Goal: Task Accomplishment & Management: Use online tool/utility

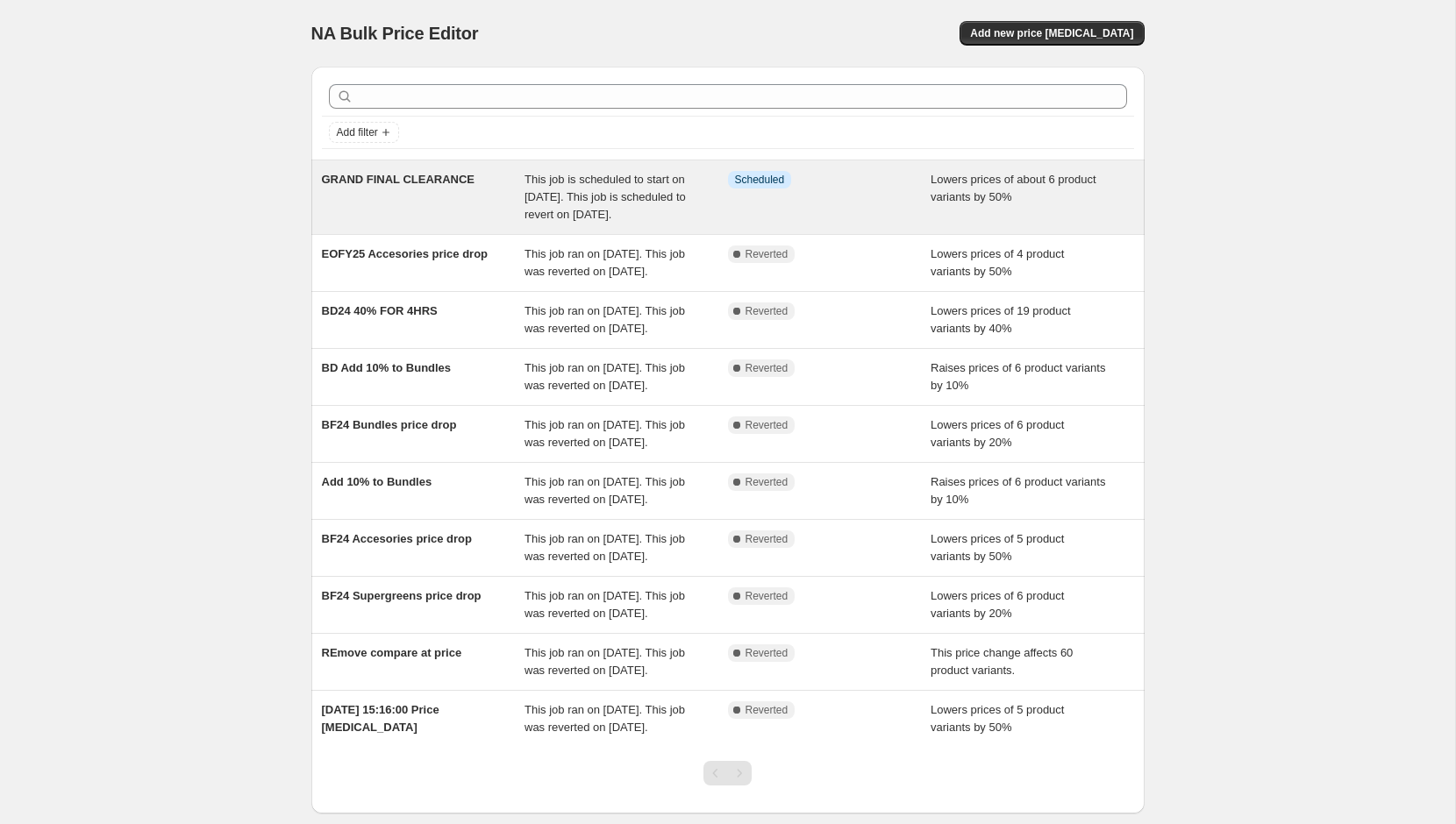
click at [612, 197] on span "This job is scheduled to start on [DATE]. This job is scheduled to revert on [D…" at bounding box center [605, 197] width 162 height 49
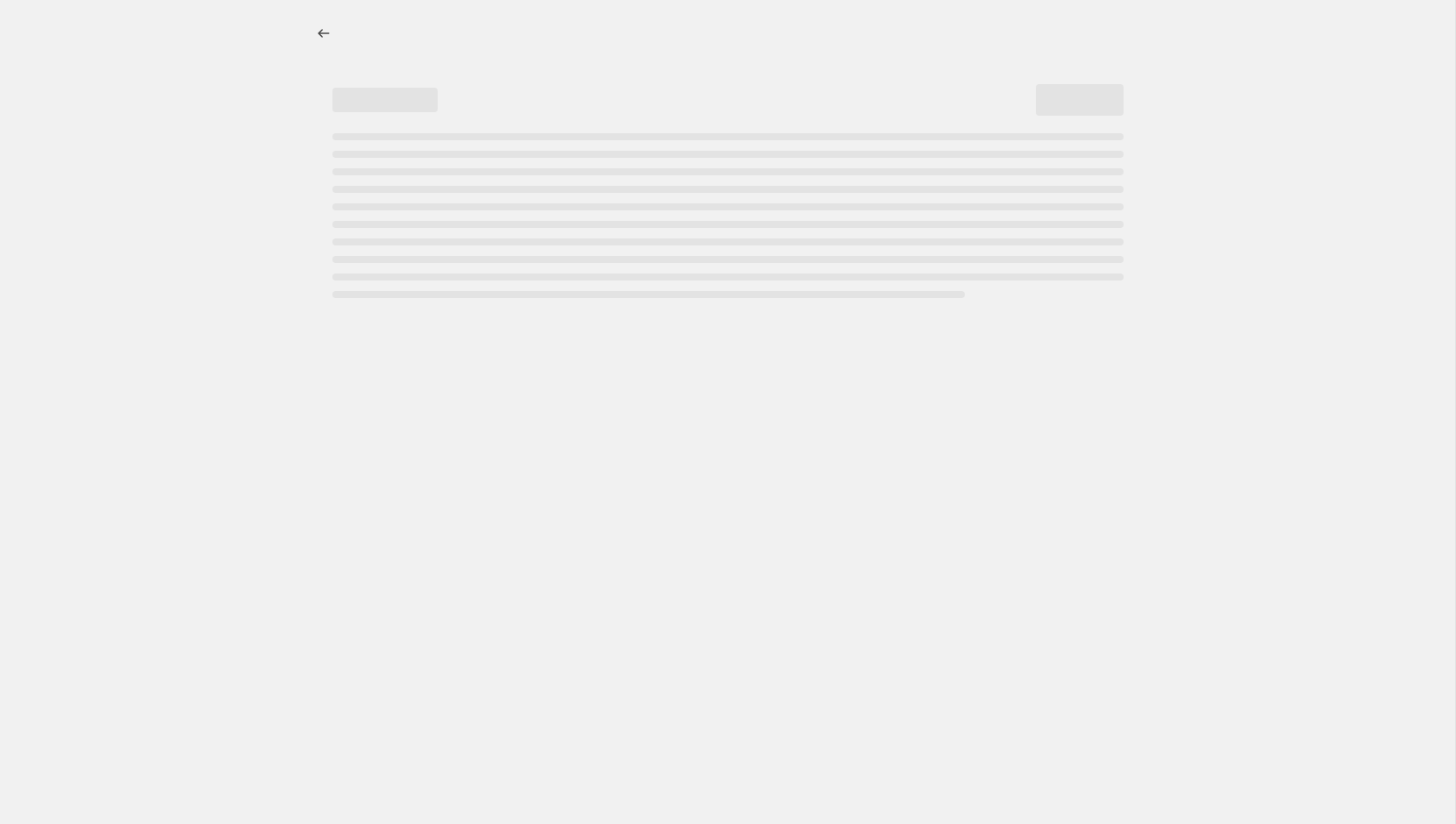
select select "percentage"
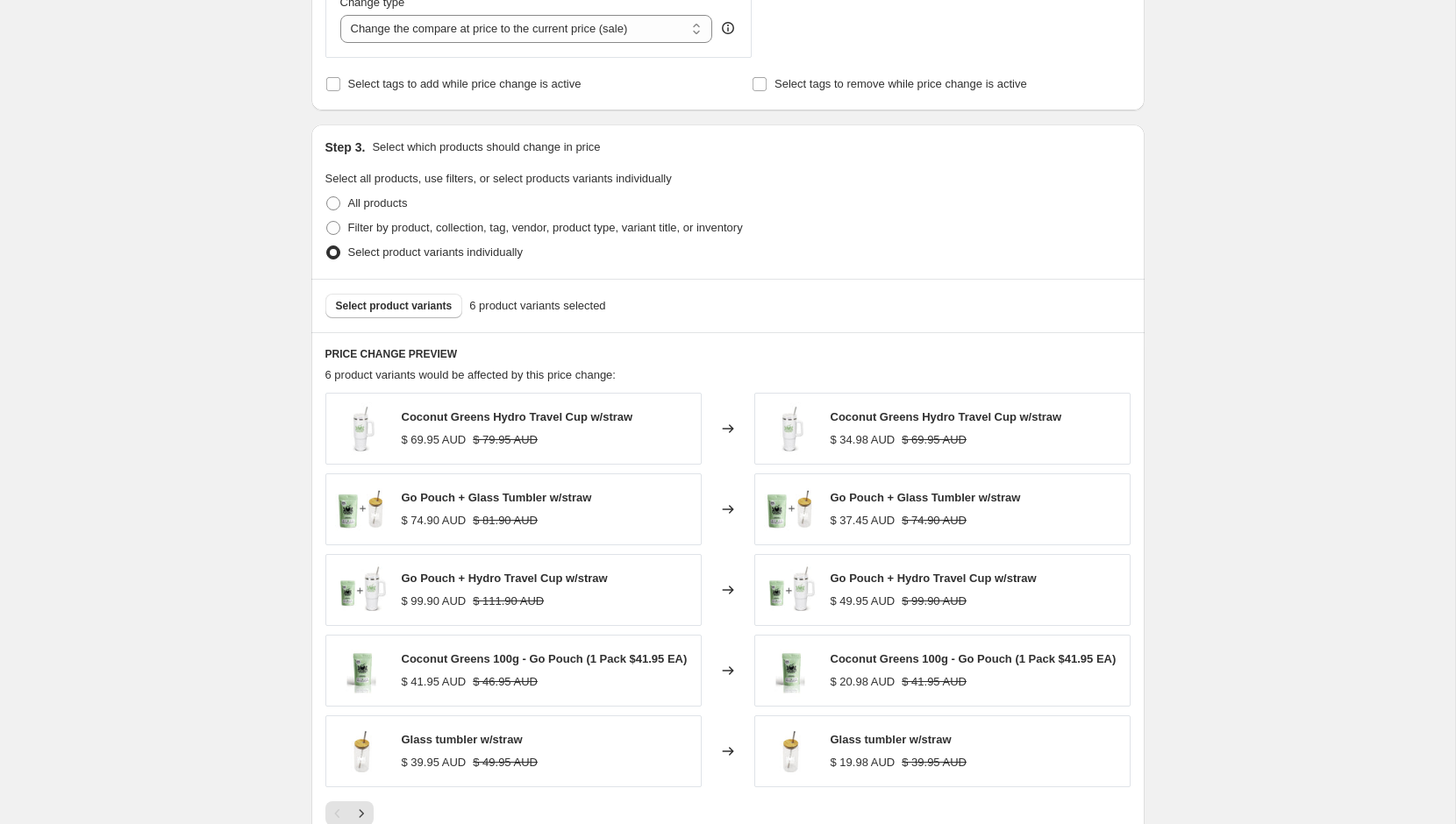
scroll to position [1387, 0]
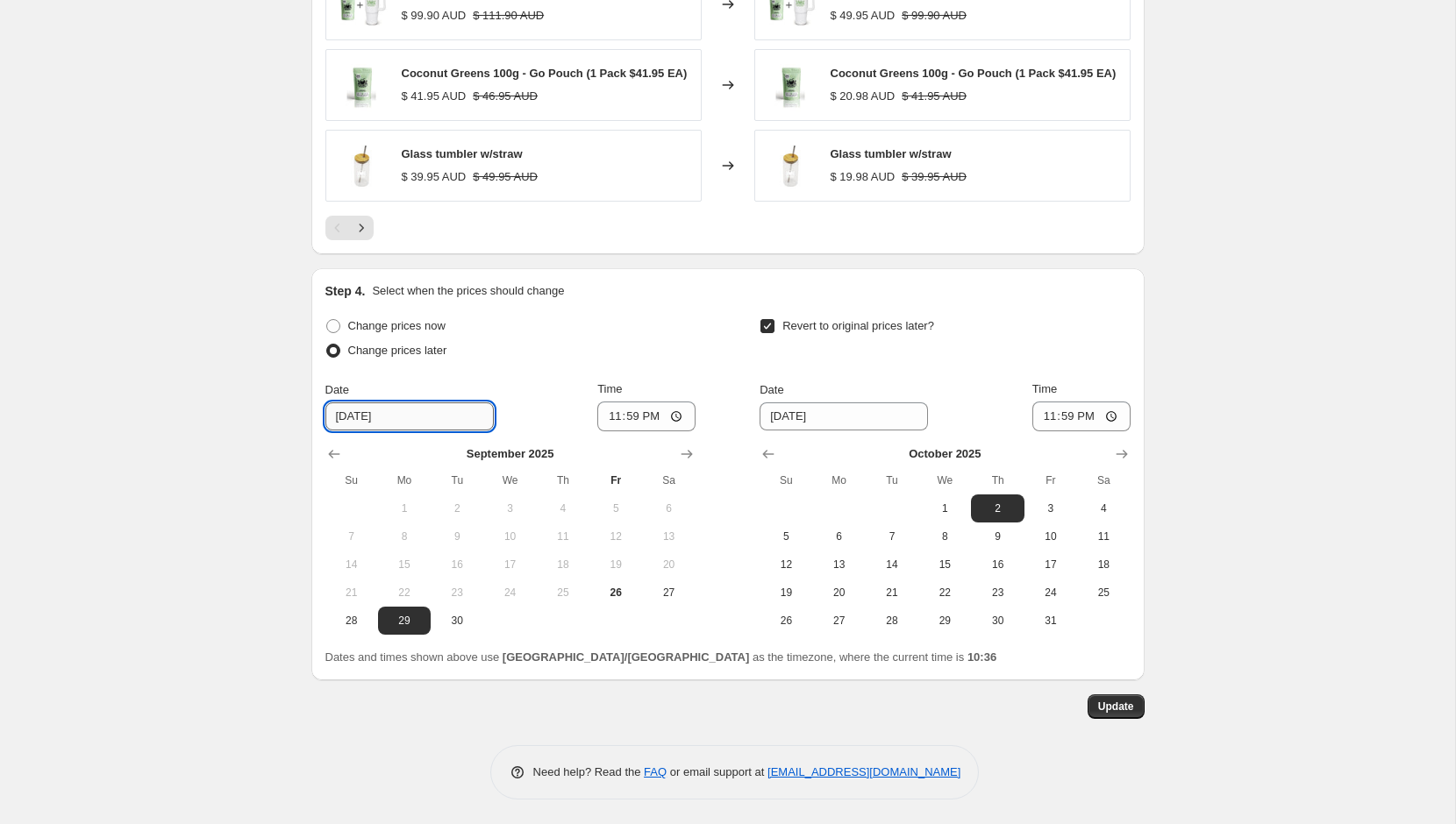
click at [412, 413] on input "[DATE]" at bounding box center [409, 417] width 169 height 28
click at [626, 597] on span "26" at bounding box center [616, 593] width 39 height 14
type input "[DATE]"
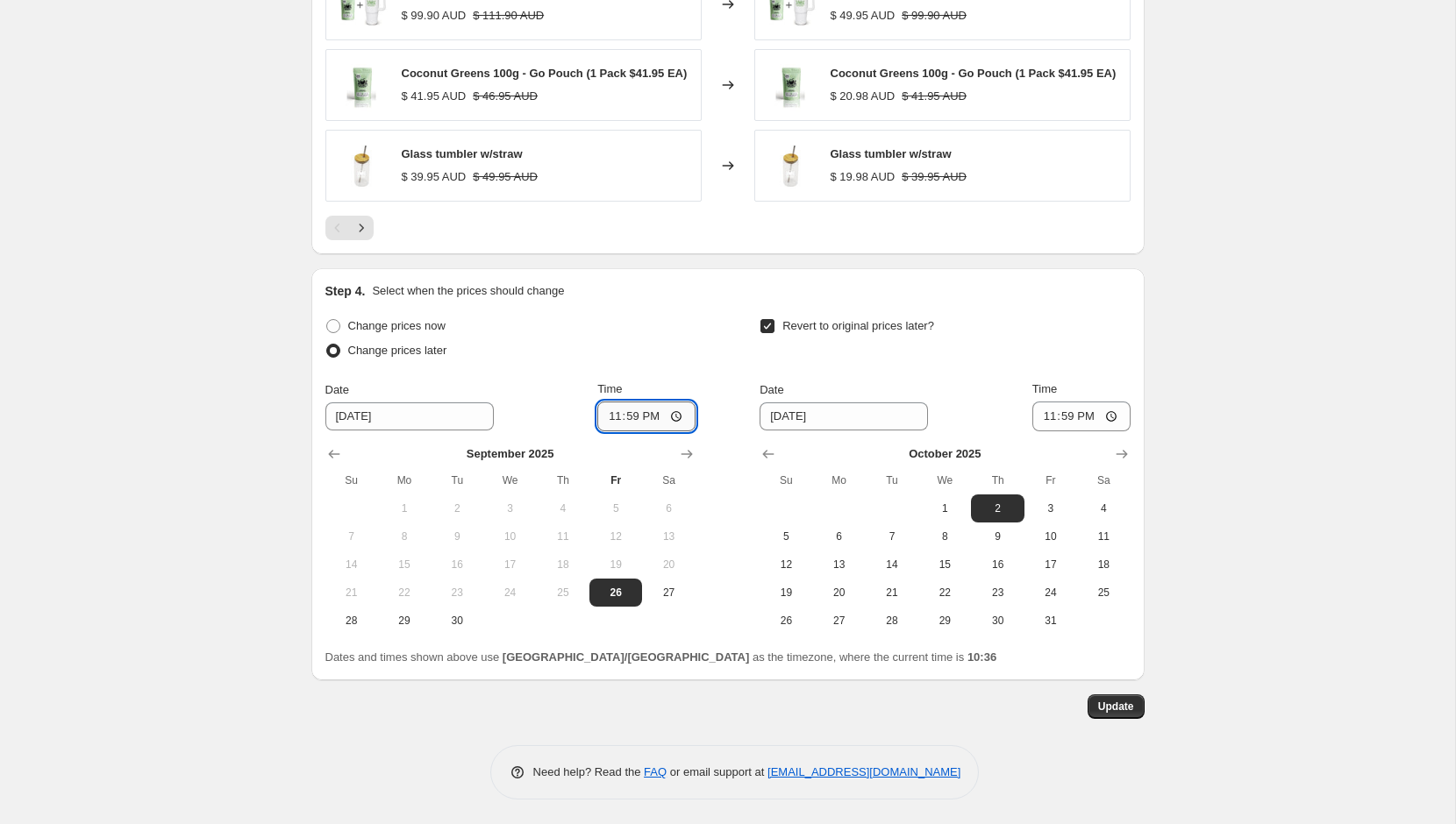
click at [637, 415] on input "23:59" at bounding box center [646, 417] width 98 height 30
click at [648, 418] on input "23:59" at bounding box center [646, 417] width 98 height 30
click at [744, 355] on div "Change prices now Change prices later Date [DATE] Time 11:59 [DATE] Su Mo Tu We…" at bounding box center [728, 474] width 806 height 321
click at [620, 420] on input "11:59" at bounding box center [646, 417] width 98 height 30
click at [681, 417] on input "11:59" at bounding box center [646, 417] width 98 height 30
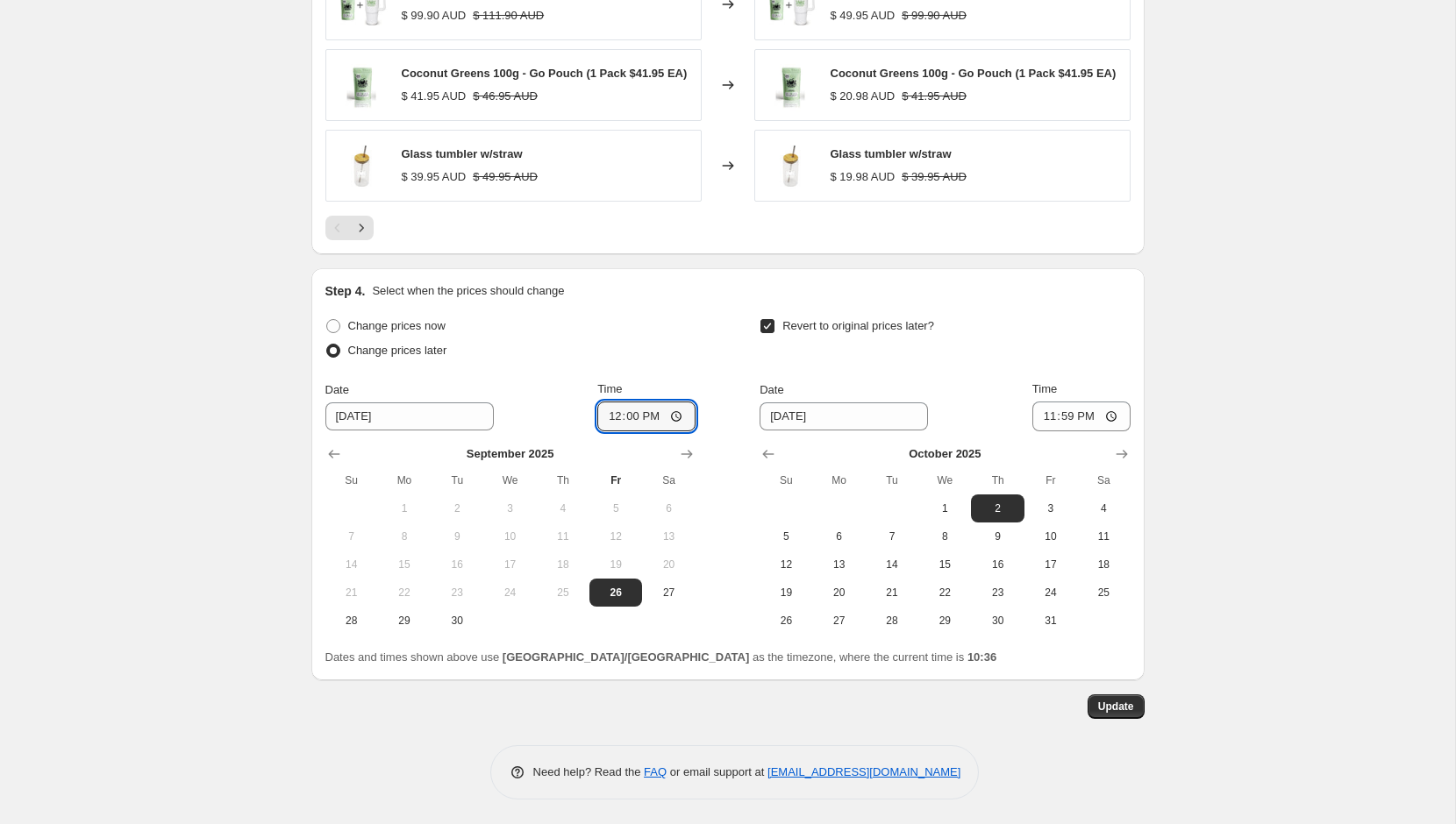
type input "12:00"
click at [693, 369] on div "Change prices now Change prices later Date [DATE] Time 12:00 [DATE] Su Mo Tu We…" at bounding box center [510, 474] width 370 height 321
click at [839, 414] on input "[DATE]" at bounding box center [844, 417] width 169 height 28
click at [413, 625] on span "29" at bounding box center [405, 621] width 39 height 14
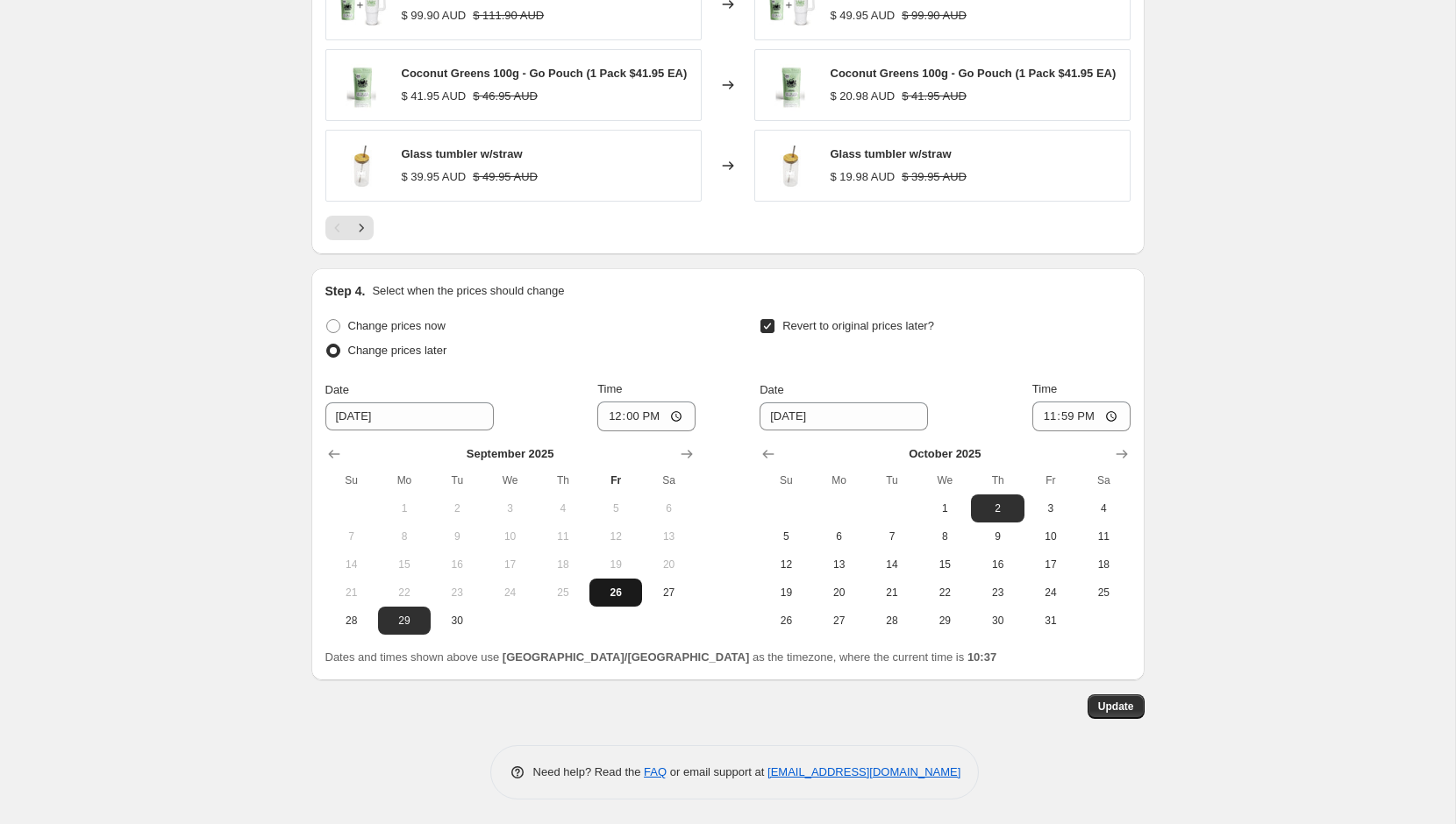
click at [610, 592] on span "26" at bounding box center [616, 593] width 39 height 14
type input "[DATE]"
click at [864, 407] on input "[DATE]" at bounding box center [844, 417] width 169 height 28
click at [764, 453] on icon "Show previous month, September 2025" at bounding box center [769, 454] width 11 height 9
click at [838, 616] on span "29" at bounding box center [840, 621] width 39 height 14
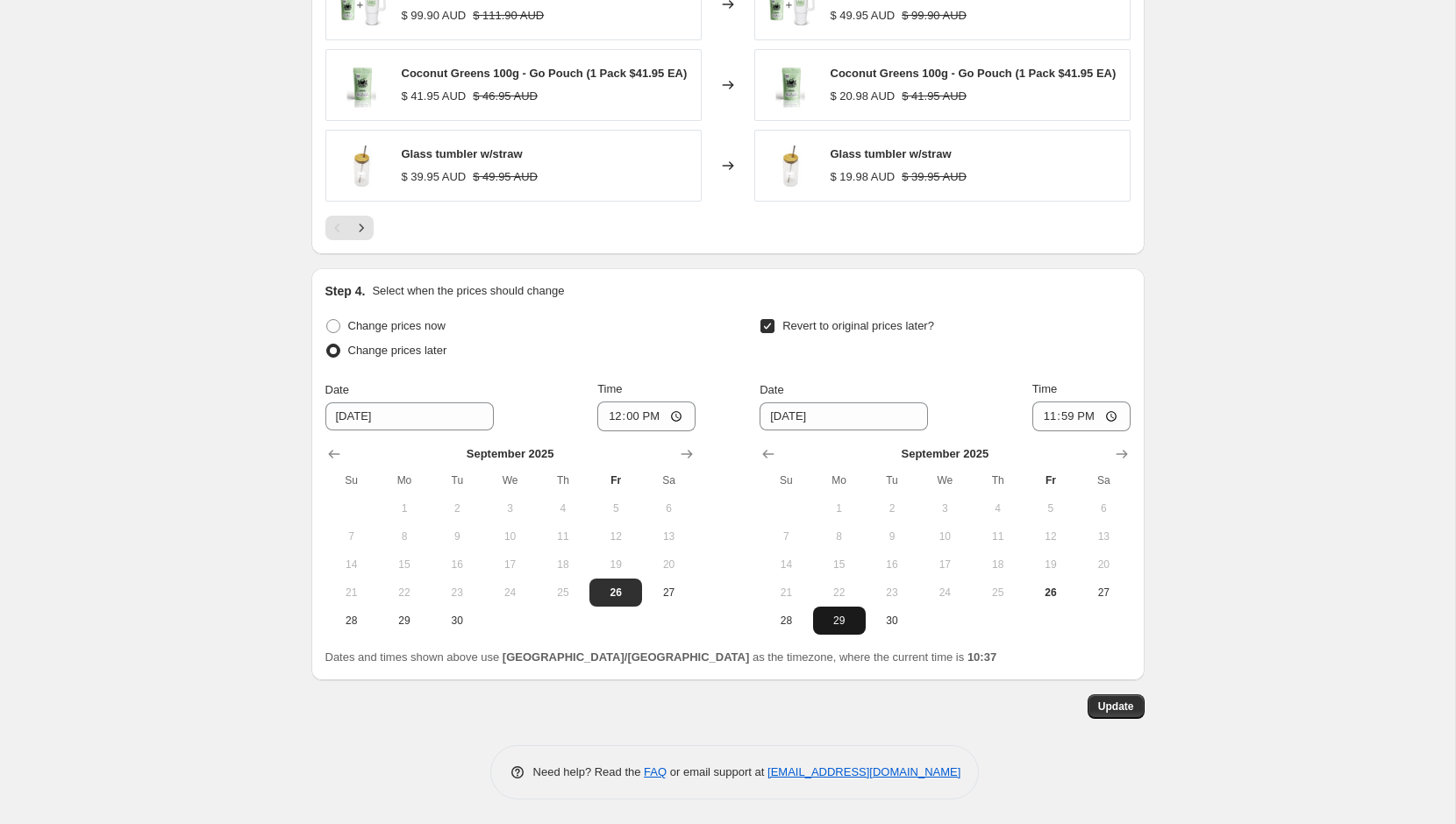
type input "[DATE]"
click at [924, 363] on div "Revert to original prices later?" at bounding box center [944, 341] width 370 height 53
click at [608, 419] on input "12:00" at bounding box center [646, 417] width 98 height 30
click at [653, 410] on input "23:00" at bounding box center [646, 417] width 98 height 30
type input "11:00"
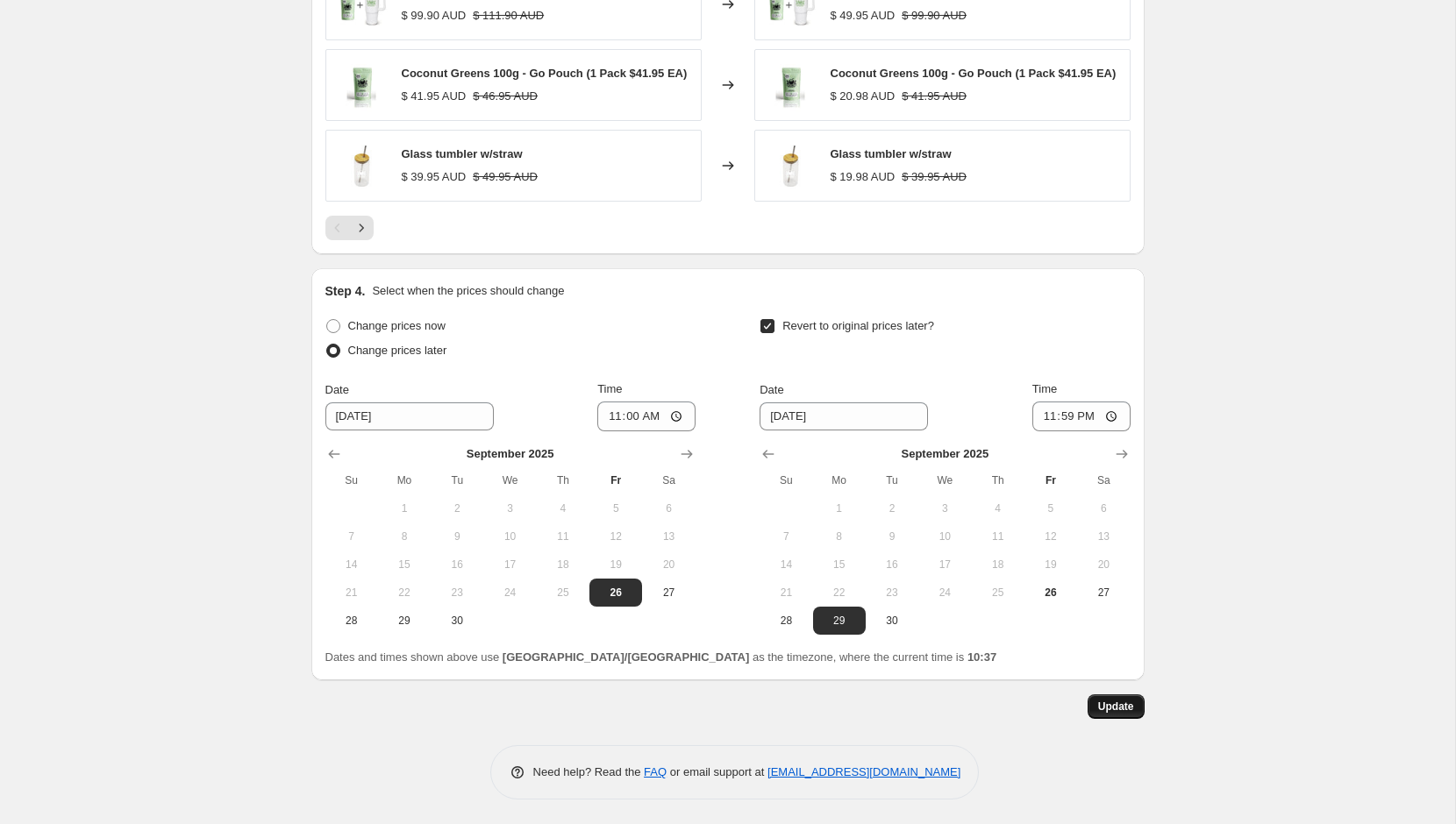
click at [1103, 706] on span "Update" at bounding box center [1116, 707] width 36 height 14
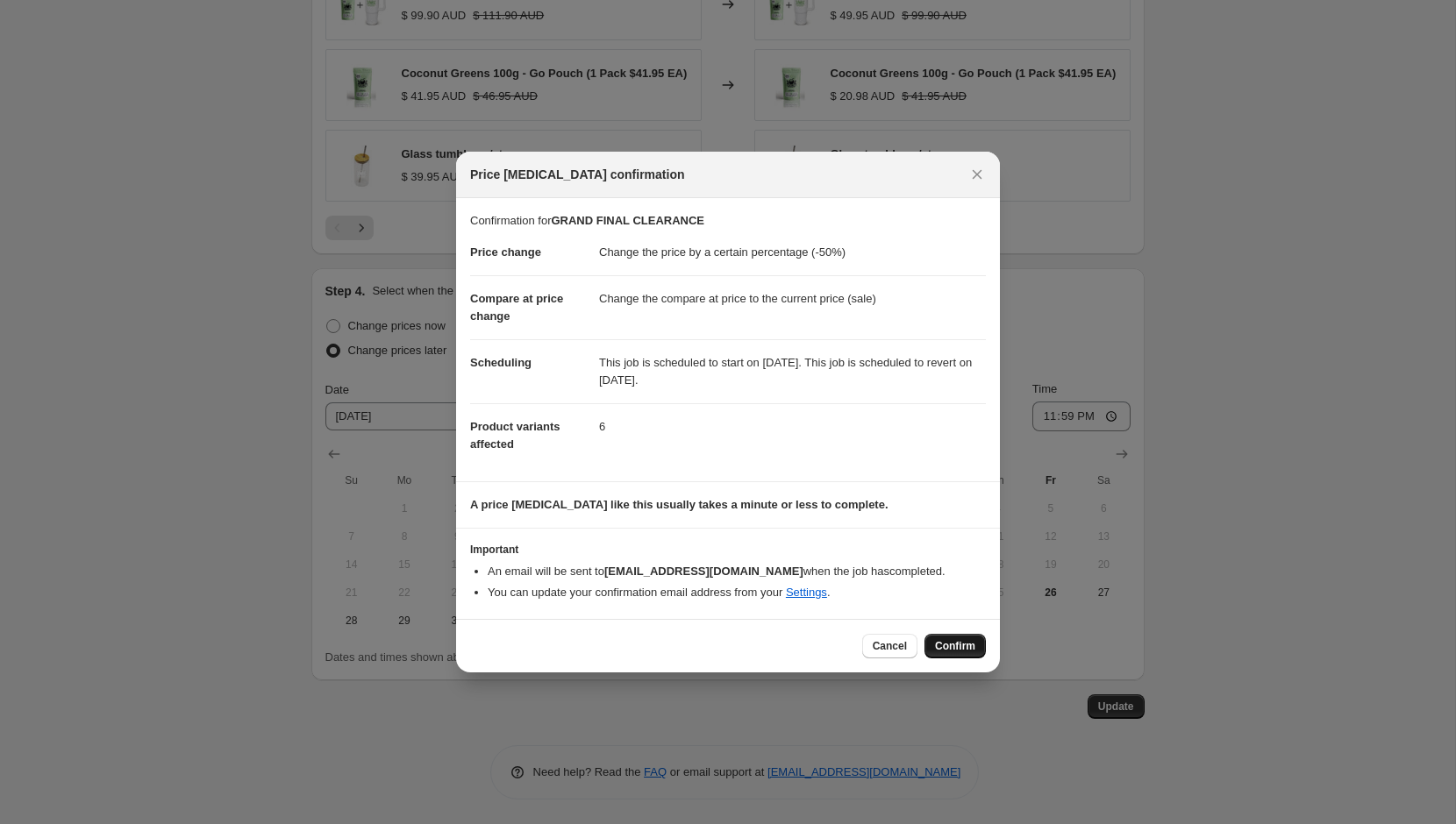
click at [953, 649] on span "Confirm" at bounding box center [956, 646] width 41 height 14
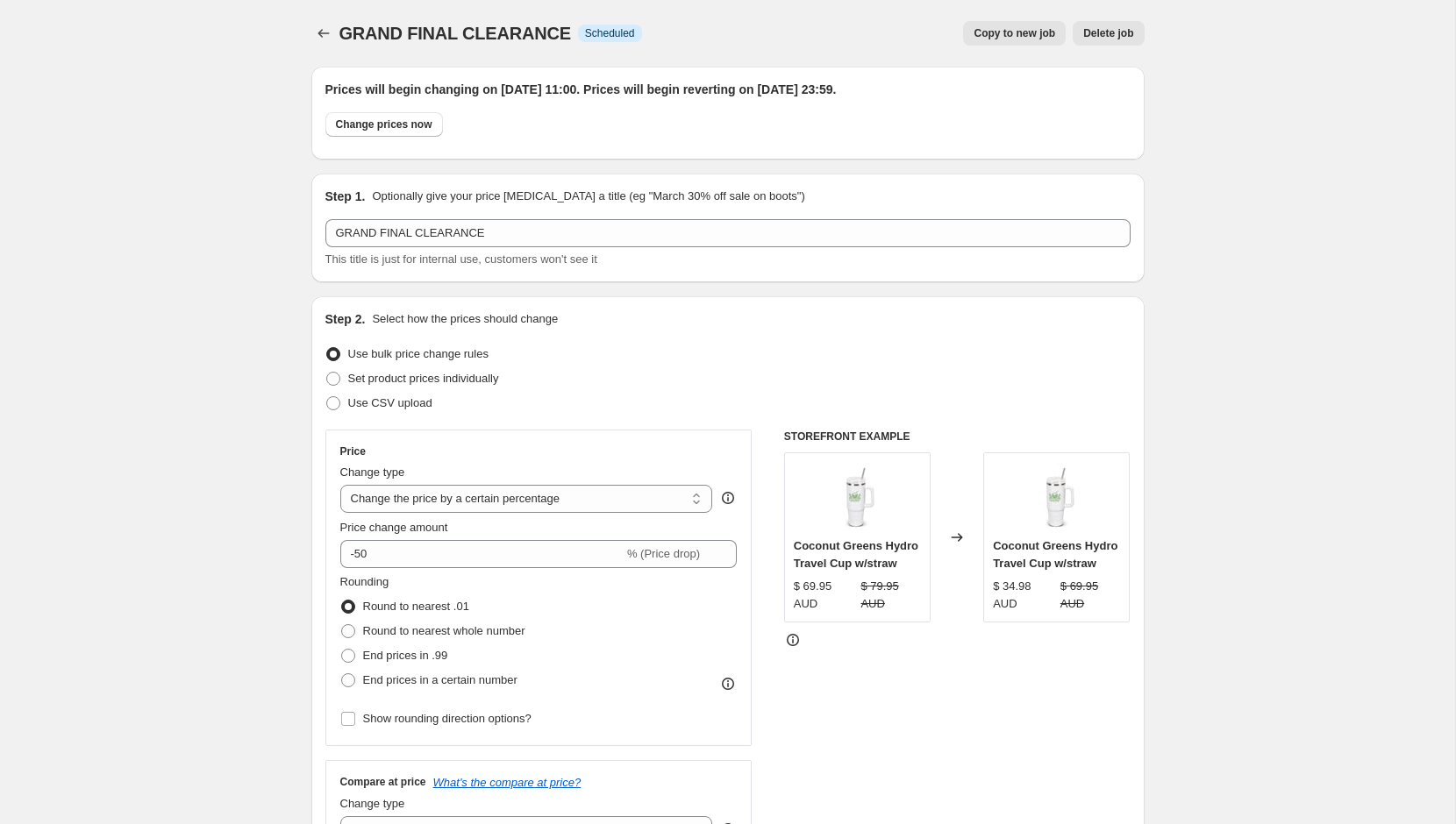
scroll to position [1387, 0]
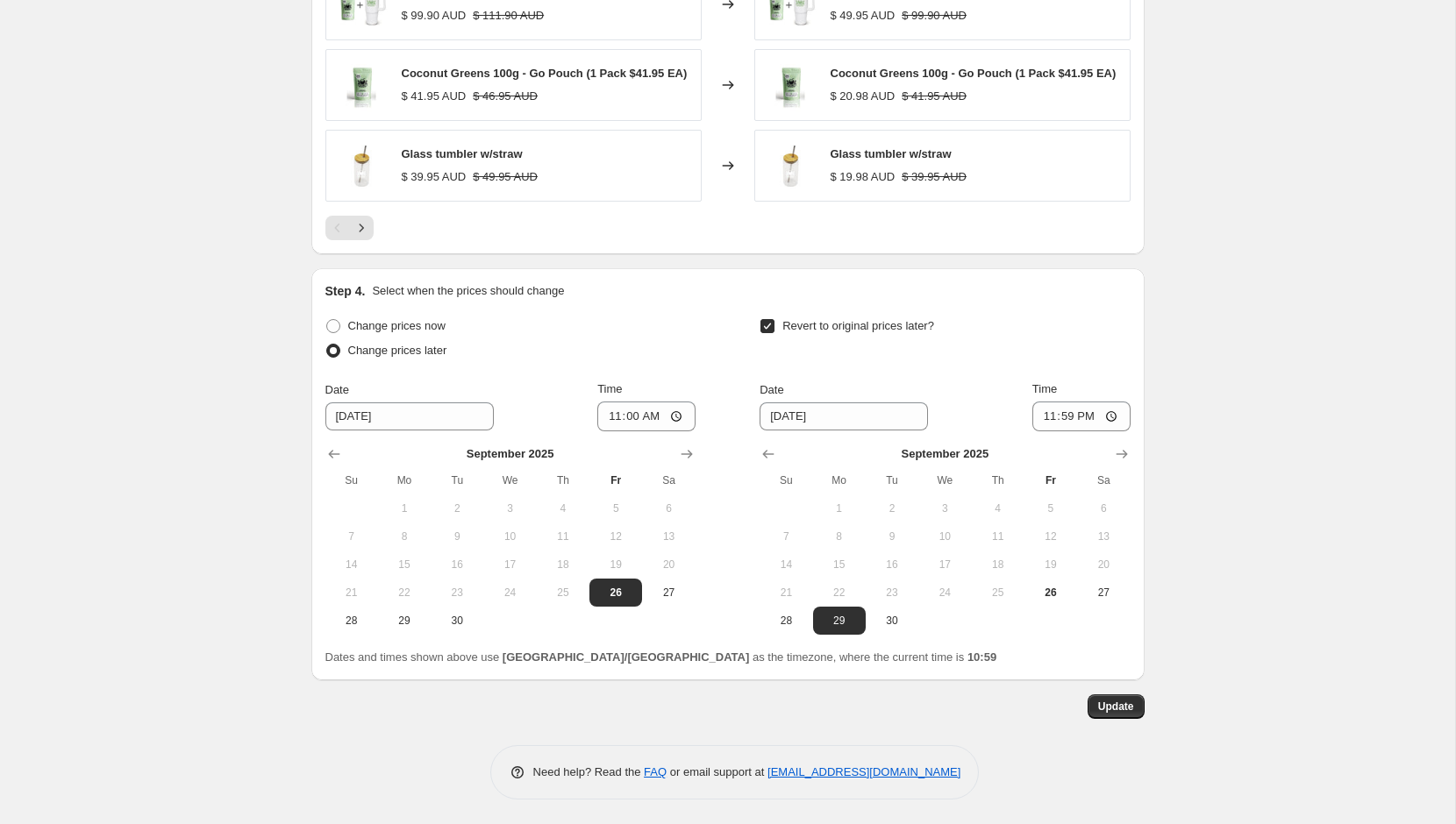
select select "percentage"
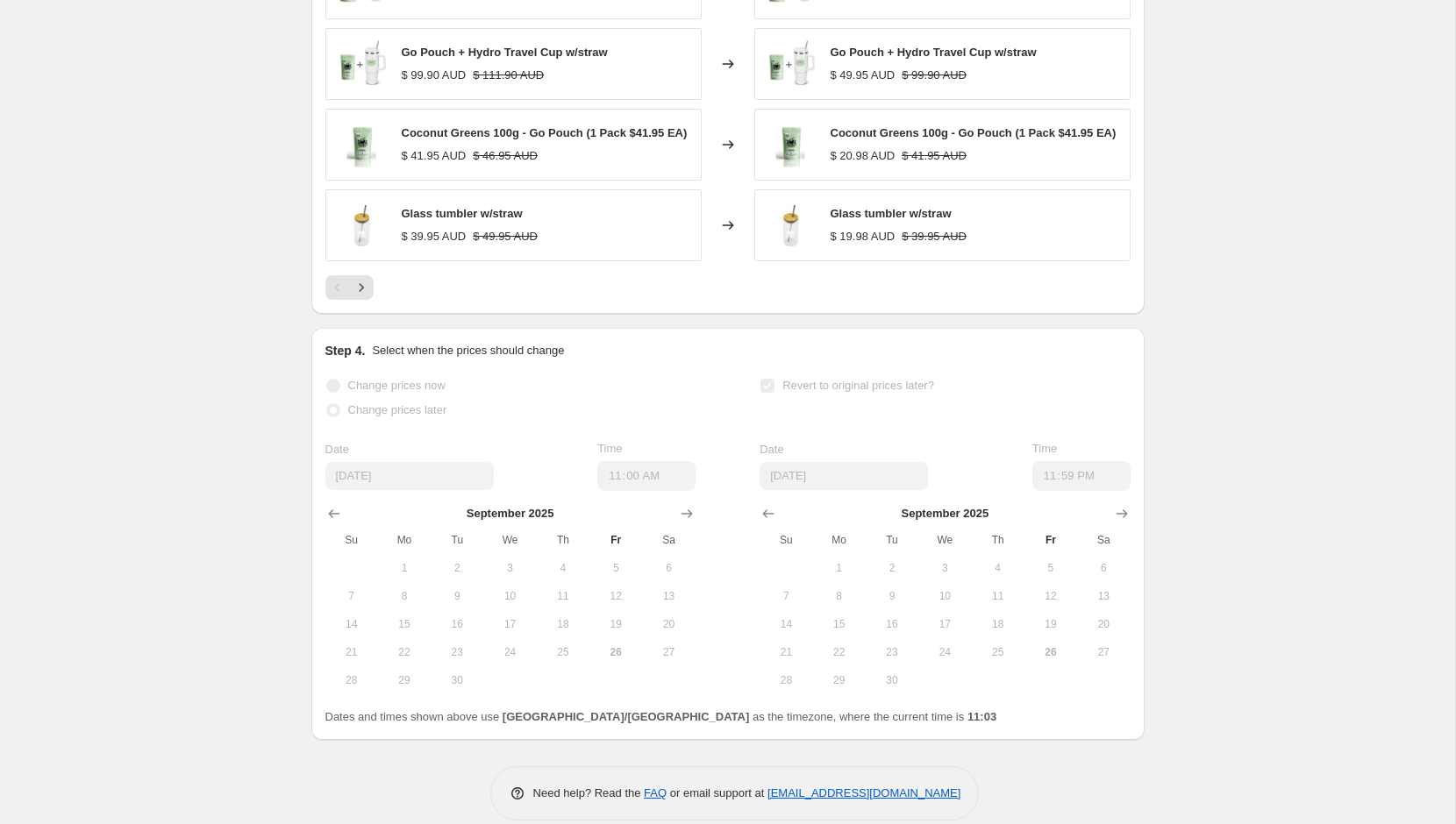
scroll to position [0, 0]
